Goal: Check status: Check status

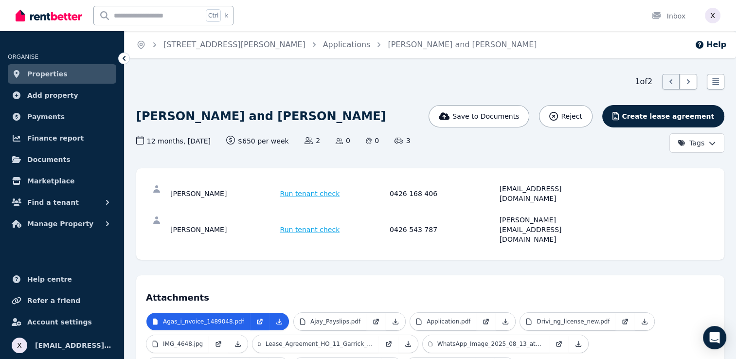
click at [537, 285] on h4 "Attachments" at bounding box center [430, 294] width 569 height 19
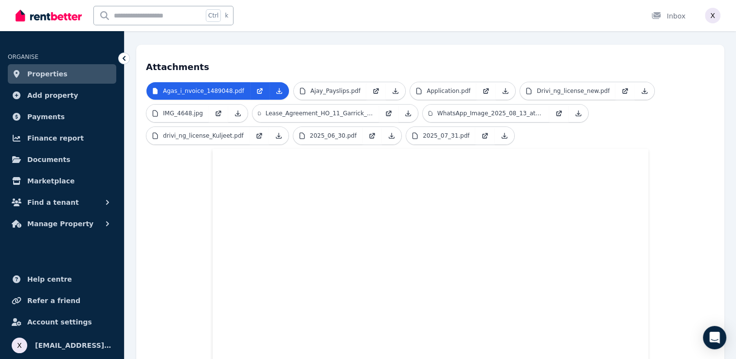
scroll to position [182, 0]
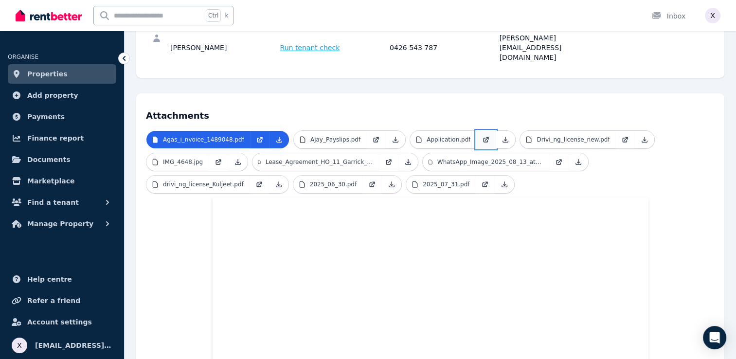
click at [485, 137] on icon at bounding box center [487, 139] width 4 height 4
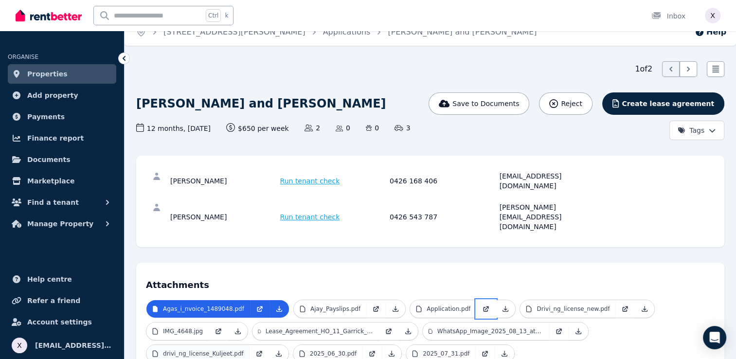
scroll to position [0, 0]
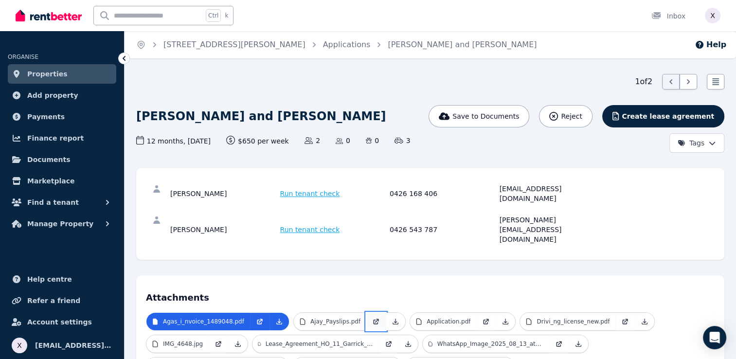
click at [375, 319] on icon at bounding box center [377, 321] width 4 height 4
click at [621, 318] on icon at bounding box center [625, 322] width 8 height 8
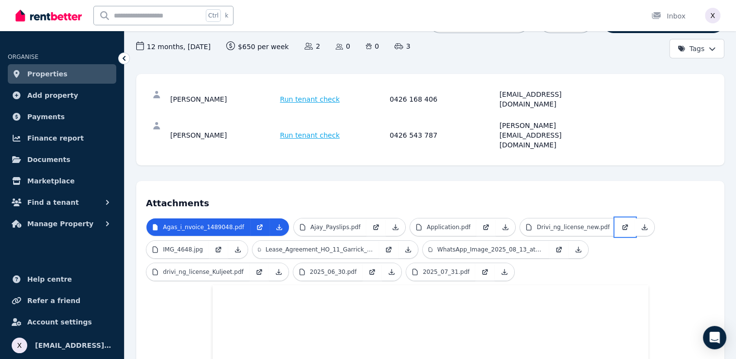
scroll to position [97, 0]
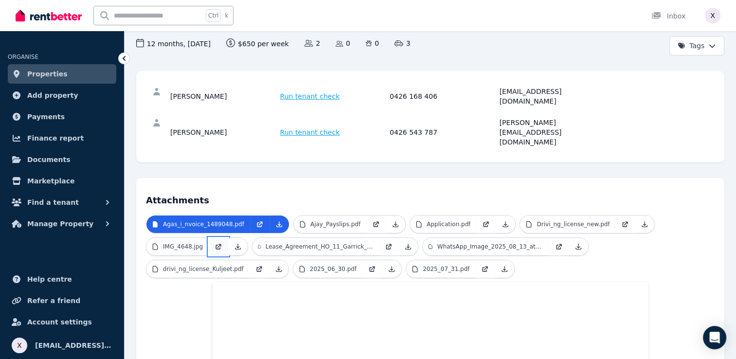
click at [217, 243] on icon at bounding box center [219, 247] width 8 height 8
click at [385, 243] on icon at bounding box center [389, 247] width 8 height 8
click at [559, 243] on icon at bounding box center [559, 247] width 8 height 8
click at [256, 265] on icon at bounding box center [260, 269] width 8 height 8
click at [371, 266] on icon at bounding box center [373, 268] width 4 height 4
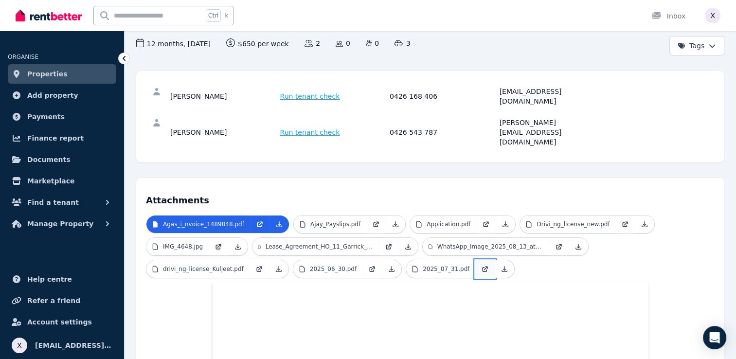
click at [475, 260] on link at bounding box center [484, 269] width 19 height 18
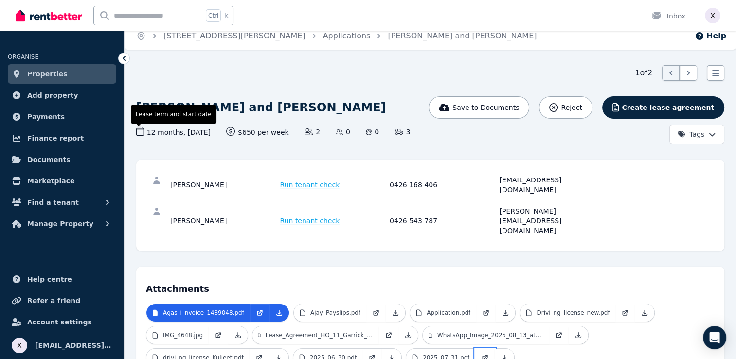
scroll to position [0, 0]
